Goal: Check status: Check status

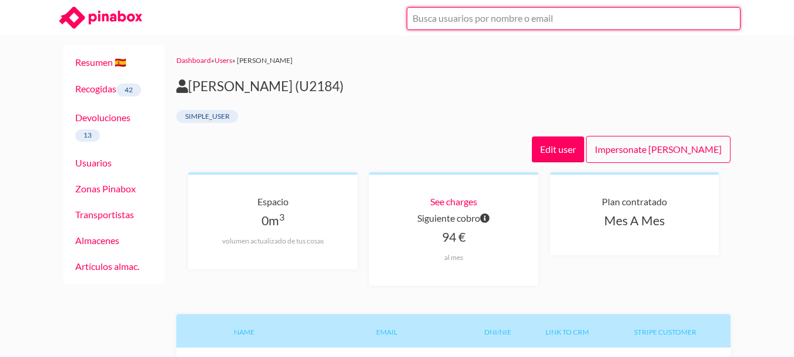
click at [510, 22] on input "text" at bounding box center [574, 18] width 334 height 23
paste input "238353928390"
drag, startPoint x: 510, startPoint y: 22, endPoint x: 432, endPoint y: 22, distance: 78.8
click at [432, 22] on input "238353928390" at bounding box center [574, 18] width 334 height 23
type input "2"
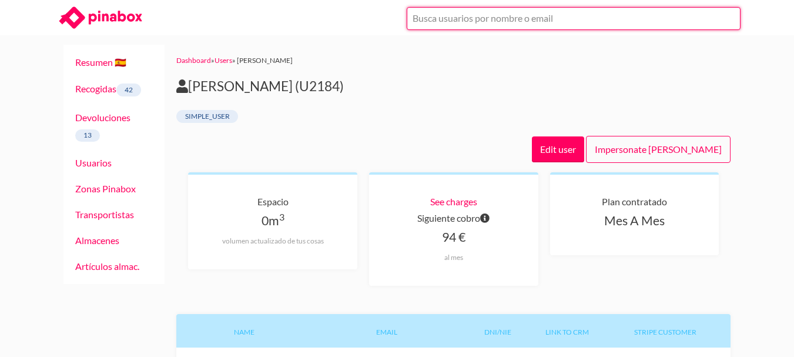
paste input "[EMAIL_ADDRESS][DOMAIN_NAME]"
type input "[EMAIL_ADDRESS][DOMAIN_NAME]"
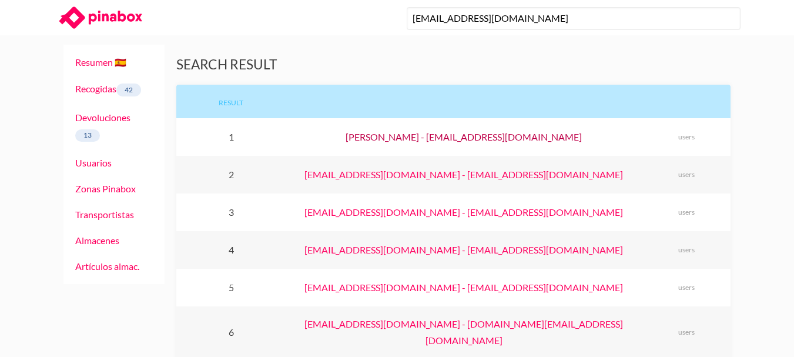
click at [460, 139] on link "[PERSON_NAME] - [EMAIL_ADDRESS][DOMAIN_NAME]" at bounding box center [464, 136] width 236 height 11
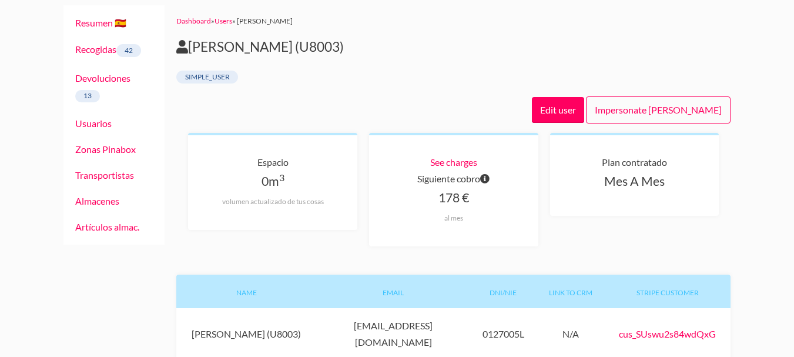
scroll to position [59, 0]
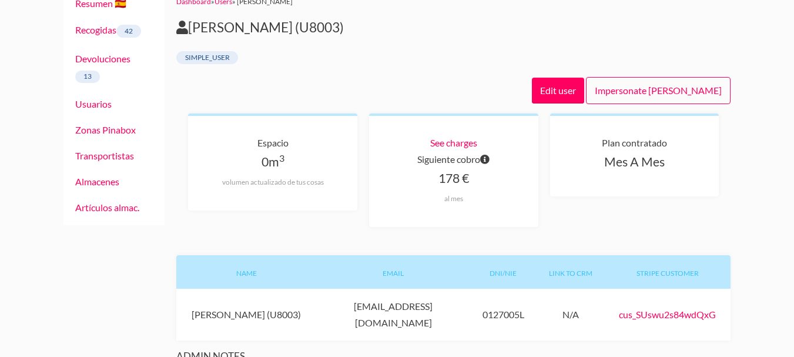
click at [466, 151] on div "Siguiente cobro" at bounding box center [454, 159] width 132 height 16
click at [463, 144] on link "See charges" at bounding box center [453, 142] width 47 height 11
